Goal: Navigation & Orientation: Find specific page/section

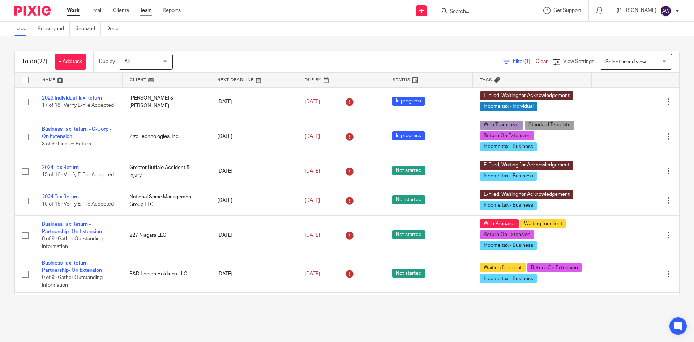
click at [149, 11] on link "Team" at bounding box center [146, 10] width 12 height 7
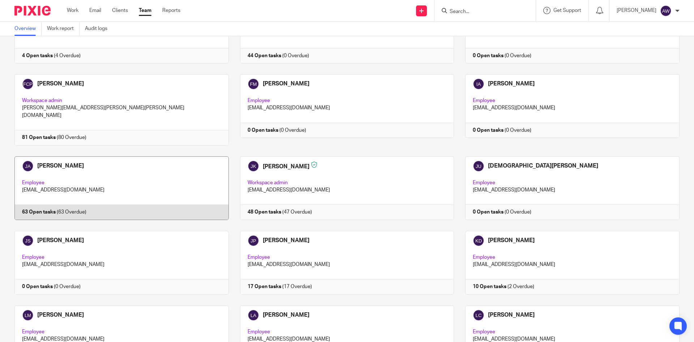
scroll to position [615, 0]
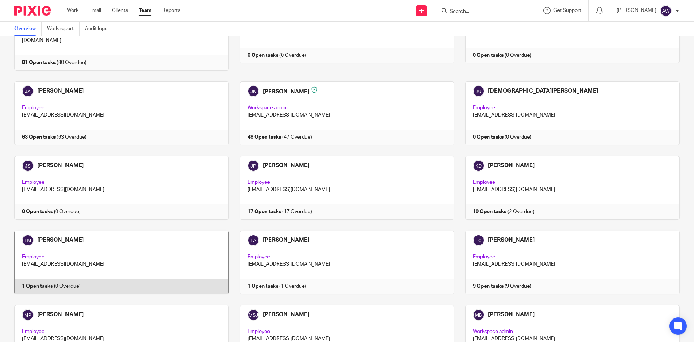
click at [105, 232] on link at bounding box center [116, 262] width 226 height 64
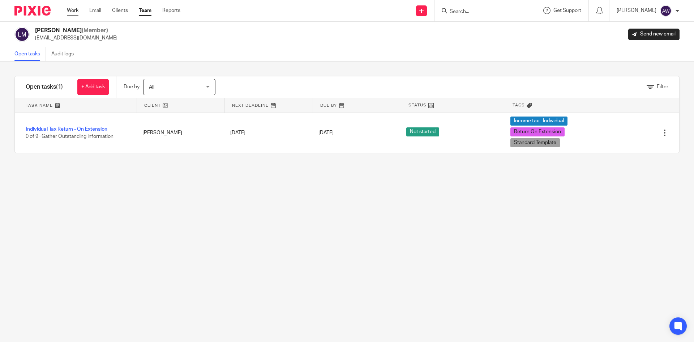
click at [74, 9] on link "Work" at bounding box center [73, 10] width 12 height 7
